Goal: Check status: Check status

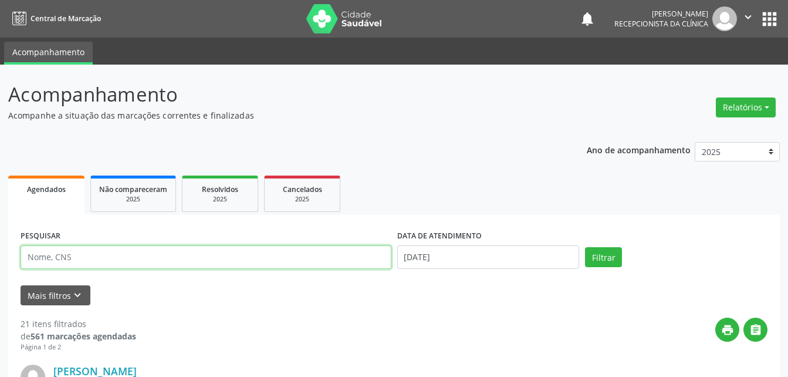
click at [130, 258] on input "text" at bounding box center [206, 256] width 371 height 23
type input "[PERSON_NAME]"
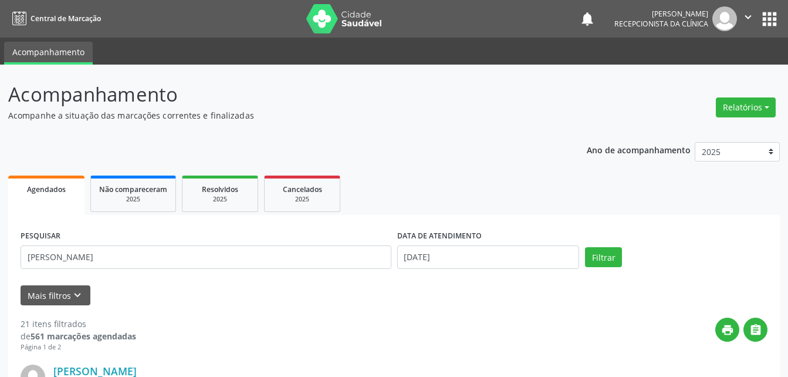
click at [590, 246] on div "PESQUISAR JANAINA CONSTANCIA DATA DE ATENDIMENTO [DATE] Filtrar" at bounding box center [394, 252] width 753 height 50
click at [593, 252] on button "Filtrar" at bounding box center [603, 257] width 37 height 20
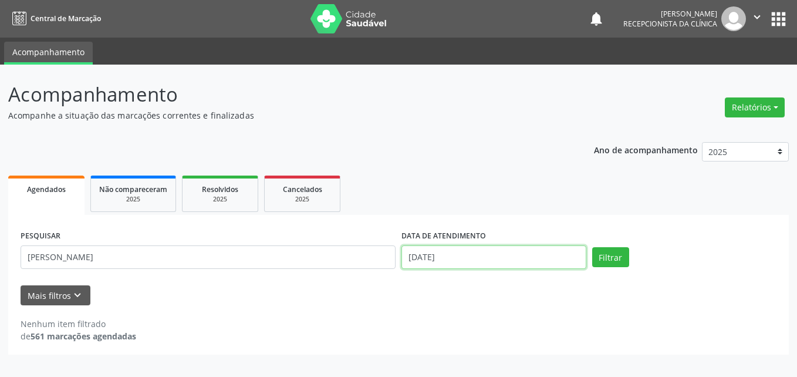
click at [522, 248] on input "[DATE]" at bounding box center [493, 256] width 185 height 23
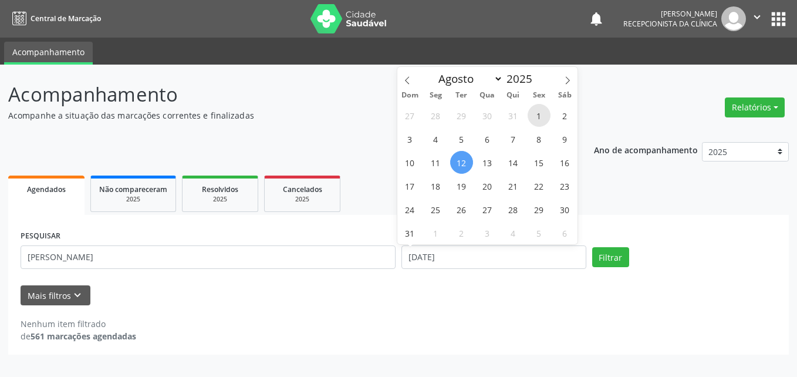
click at [536, 111] on span "1" at bounding box center [538, 115] width 23 height 23
type input "[DATE]"
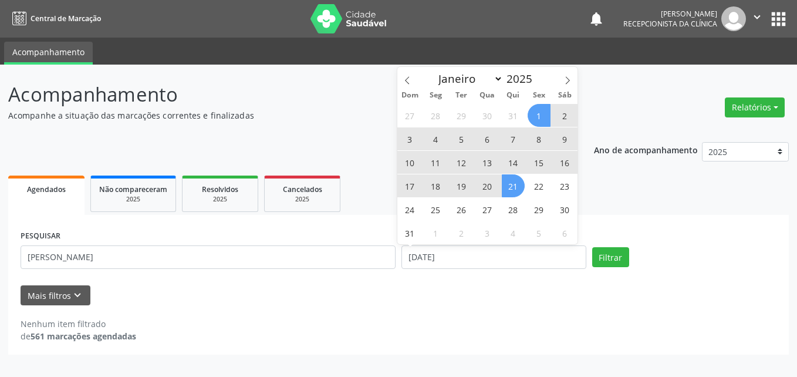
click at [510, 189] on span "21" at bounding box center [513, 185] width 23 height 23
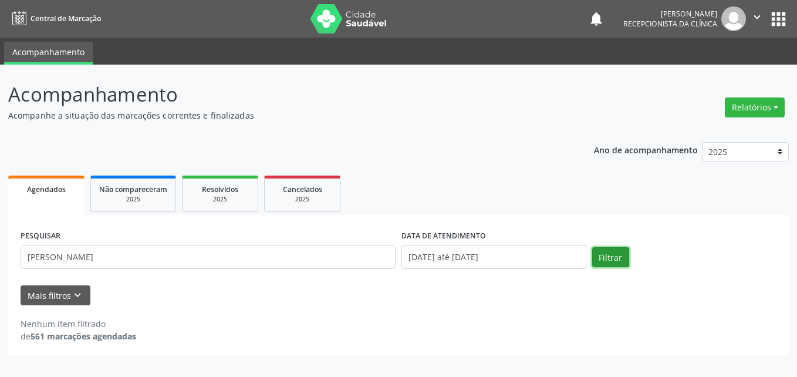
click at [611, 257] on button "Filtrar" at bounding box center [610, 257] width 37 height 20
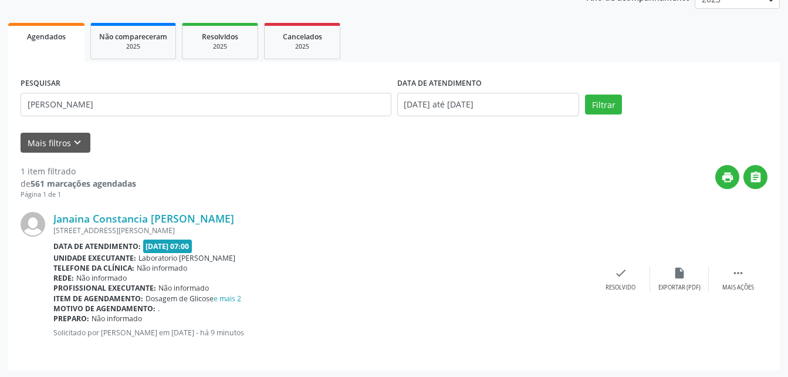
scroll to position [154, 0]
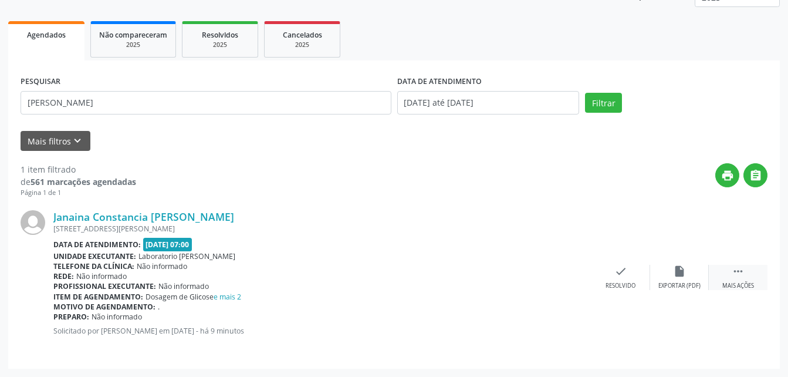
click at [740, 279] on div " Mais ações" at bounding box center [738, 277] width 59 height 25
click at [556, 276] on icon "print" at bounding box center [562, 271] width 13 height 13
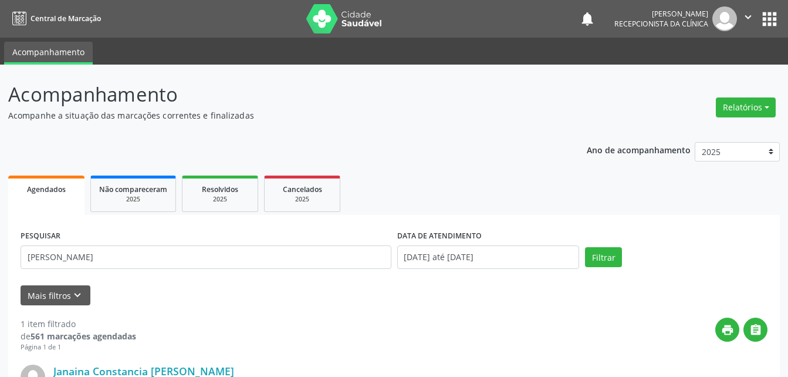
click at [749, 19] on icon "" at bounding box center [748, 17] width 13 height 13
click at [710, 74] on link "Sair" at bounding box center [718, 71] width 81 height 16
